Goal: Consume media (video, audio)

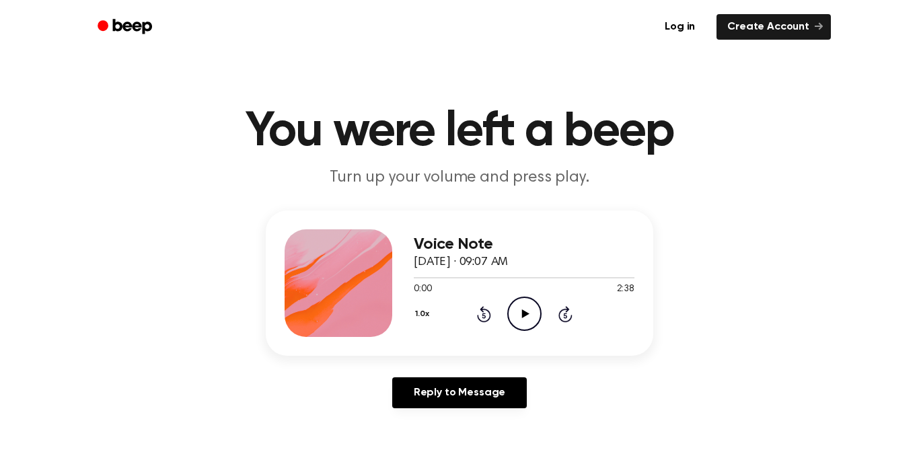
click at [510, 306] on icon "Play Audio" at bounding box center [524, 314] width 34 height 34
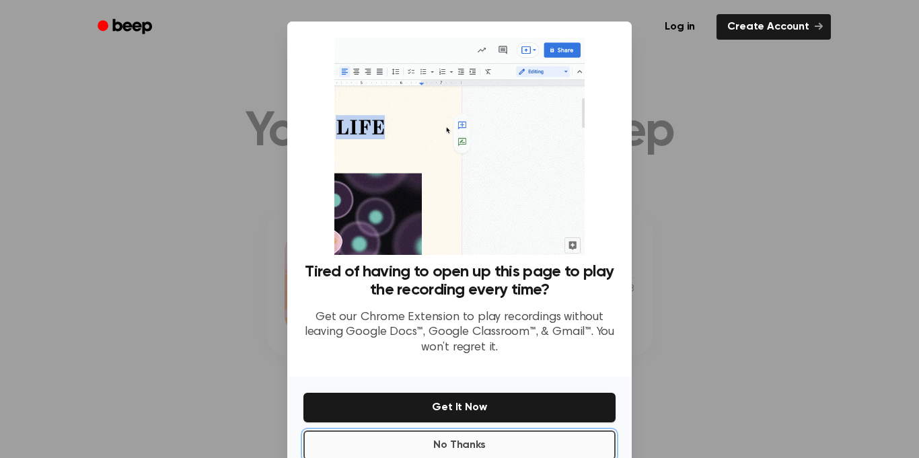
click at [531, 440] on button "No Thanks" at bounding box center [459, 446] width 312 height 30
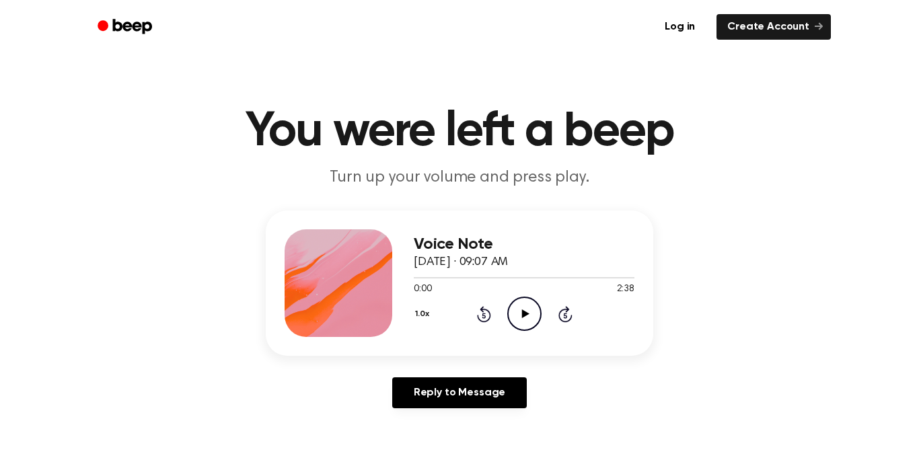
click at [521, 313] on icon at bounding box center [524, 313] width 7 height 9
click at [539, 324] on icon "Pause Audio" at bounding box center [524, 314] width 34 height 34
click at [515, 318] on icon "Play Audio" at bounding box center [524, 314] width 34 height 34
click at [513, 318] on icon "Pause Audio" at bounding box center [524, 314] width 34 height 34
click at [519, 313] on icon "Play Audio" at bounding box center [524, 314] width 34 height 34
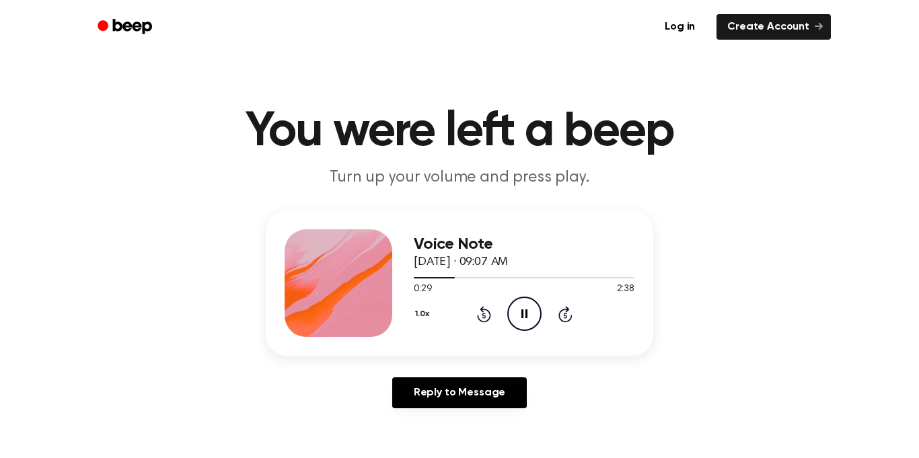
click at [513, 319] on icon "Pause Audio" at bounding box center [524, 314] width 34 height 34
click at [539, 311] on icon "Play Audio" at bounding box center [524, 314] width 34 height 34
click at [236, 295] on div "Voice Note [DATE] · 09:07 AM 0:36 2:38 Your browser does not support the [objec…" at bounding box center [459, 315] width 887 height 209
click at [533, 307] on icon "Play Audio" at bounding box center [524, 314] width 34 height 34
click at [70, 345] on div "Voice Note [DATE] · 09:07 AM 0:43 2:38 Your browser does not support the [objec…" at bounding box center [459, 315] width 887 height 209
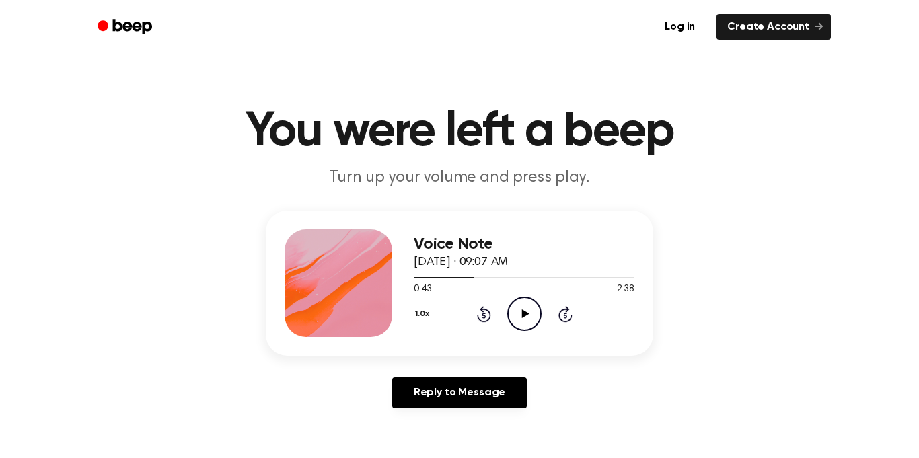
click at [522, 311] on icon at bounding box center [524, 313] width 7 height 9
click at [525, 311] on icon at bounding box center [524, 313] width 6 height 9
click at [524, 322] on icon "Play Audio" at bounding box center [524, 314] width 34 height 34
click at [523, 301] on icon "Pause Audio" at bounding box center [524, 314] width 34 height 34
click at [525, 313] on icon at bounding box center [524, 313] width 7 height 9
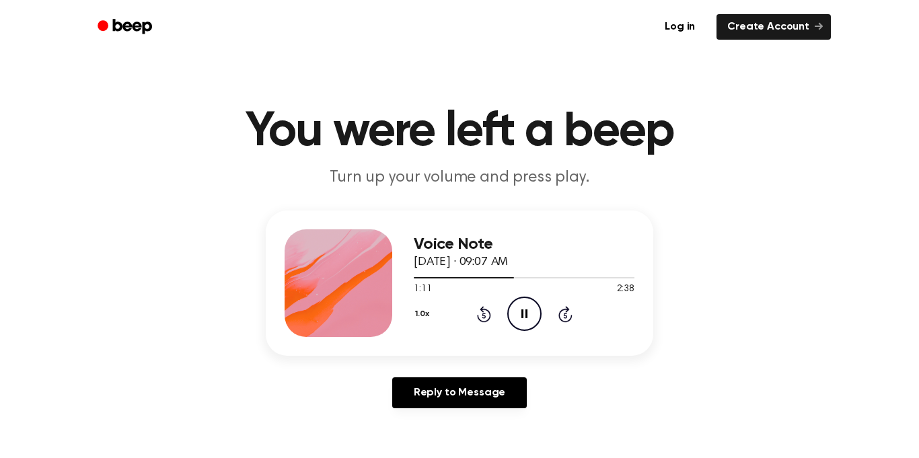
click at [536, 313] on icon "Pause Audio" at bounding box center [524, 314] width 34 height 34
click at [538, 310] on icon "Play Audio" at bounding box center [524, 314] width 34 height 34
click at [217, 204] on main "You were left a beep Turn up your volume and press play. Voice Note [DATE] · 09…" at bounding box center [459, 414] width 919 height 829
click at [517, 323] on icon "Play Audio" at bounding box center [524, 314] width 34 height 34
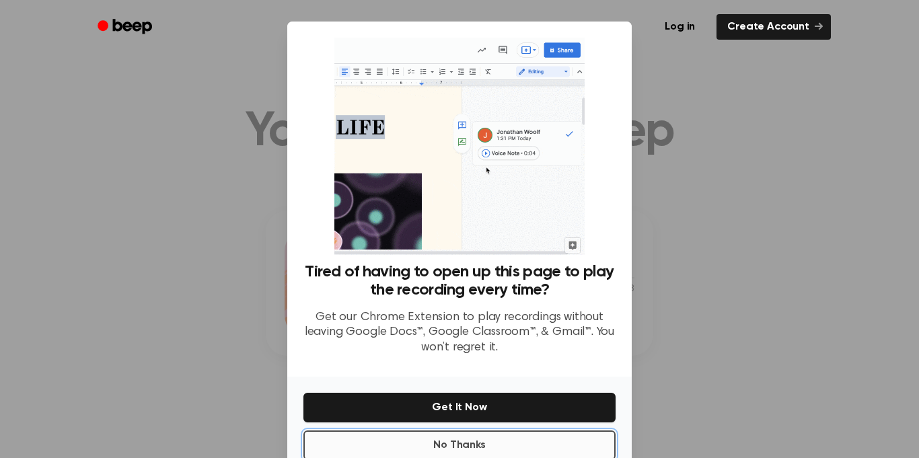
click at [515, 438] on button "No Thanks" at bounding box center [459, 446] width 312 height 30
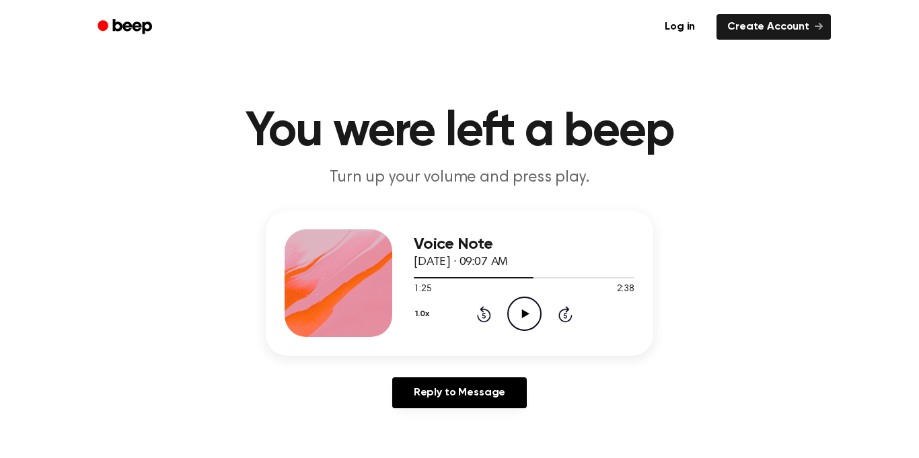
click at [519, 324] on icon "Play Audio" at bounding box center [524, 314] width 34 height 34
click at [519, 324] on icon "Pause Audio" at bounding box center [524, 314] width 34 height 34
click at [22, 211] on div "Voice Note [DATE] · 09:07 AM 1:32 2:38 Your browser does not support the [objec…" at bounding box center [459, 315] width 887 height 209
click at [515, 317] on icon "Play Audio" at bounding box center [524, 314] width 34 height 34
click at [81, 307] on div "Voice Note [DATE] · 09:07 AM 1:34 2:38 Your browser does not support the [objec…" at bounding box center [459, 315] width 887 height 209
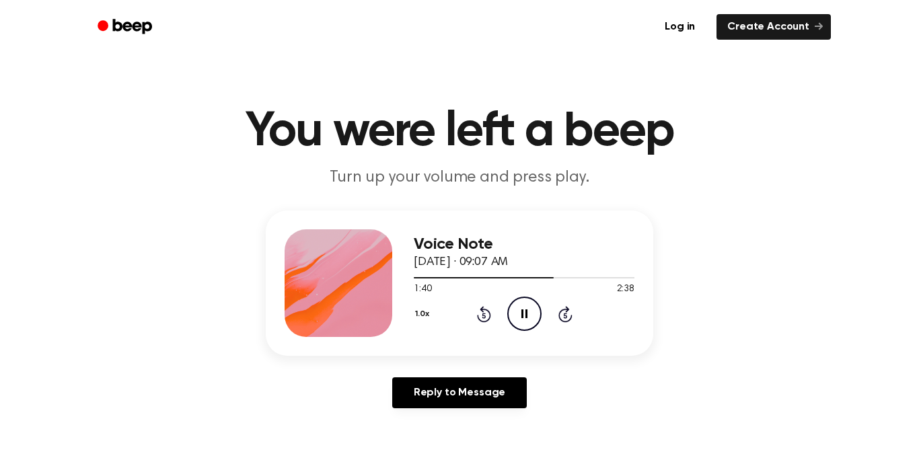
click at [524, 309] on icon "Pause Audio" at bounding box center [524, 314] width 34 height 34
click at [524, 311] on icon at bounding box center [524, 313] width 7 height 9
click at [537, 322] on icon "Pause Audio" at bounding box center [524, 314] width 34 height 34
click at [519, 318] on icon "Play Audio" at bounding box center [524, 314] width 34 height 34
click at [524, 317] on icon "Pause Audio" at bounding box center [524, 314] width 34 height 34
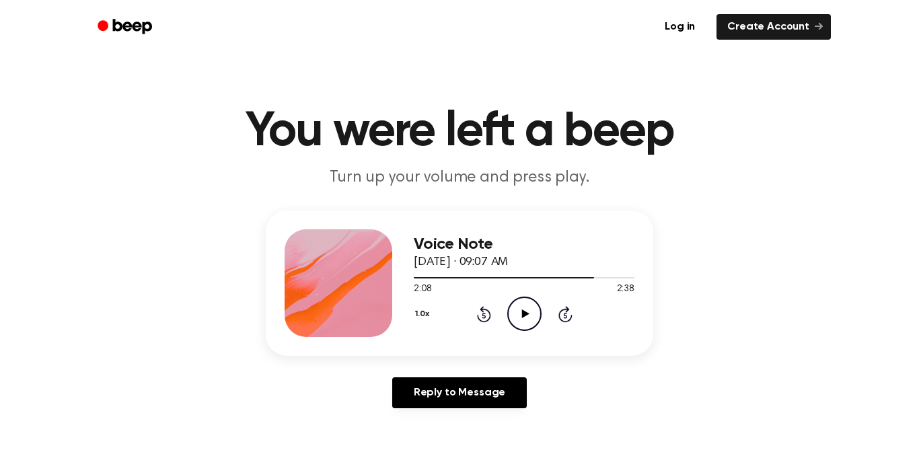
click at [525, 321] on icon "Play Audio" at bounding box center [524, 314] width 34 height 34
click at [525, 321] on icon "Pause Audio" at bounding box center [524, 314] width 34 height 34
click at [517, 311] on icon "Play Audio" at bounding box center [524, 314] width 34 height 34
drag, startPoint x: 605, startPoint y: 276, endPoint x: 687, endPoint y: 265, distance: 82.2
click at [687, 265] on div "Voice Note [DATE] · 09:07 AM 2:18 2:38 Your browser does not support the [objec…" at bounding box center [459, 315] width 887 height 209
